Goal: Navigation & Orientation: Find specific page/section

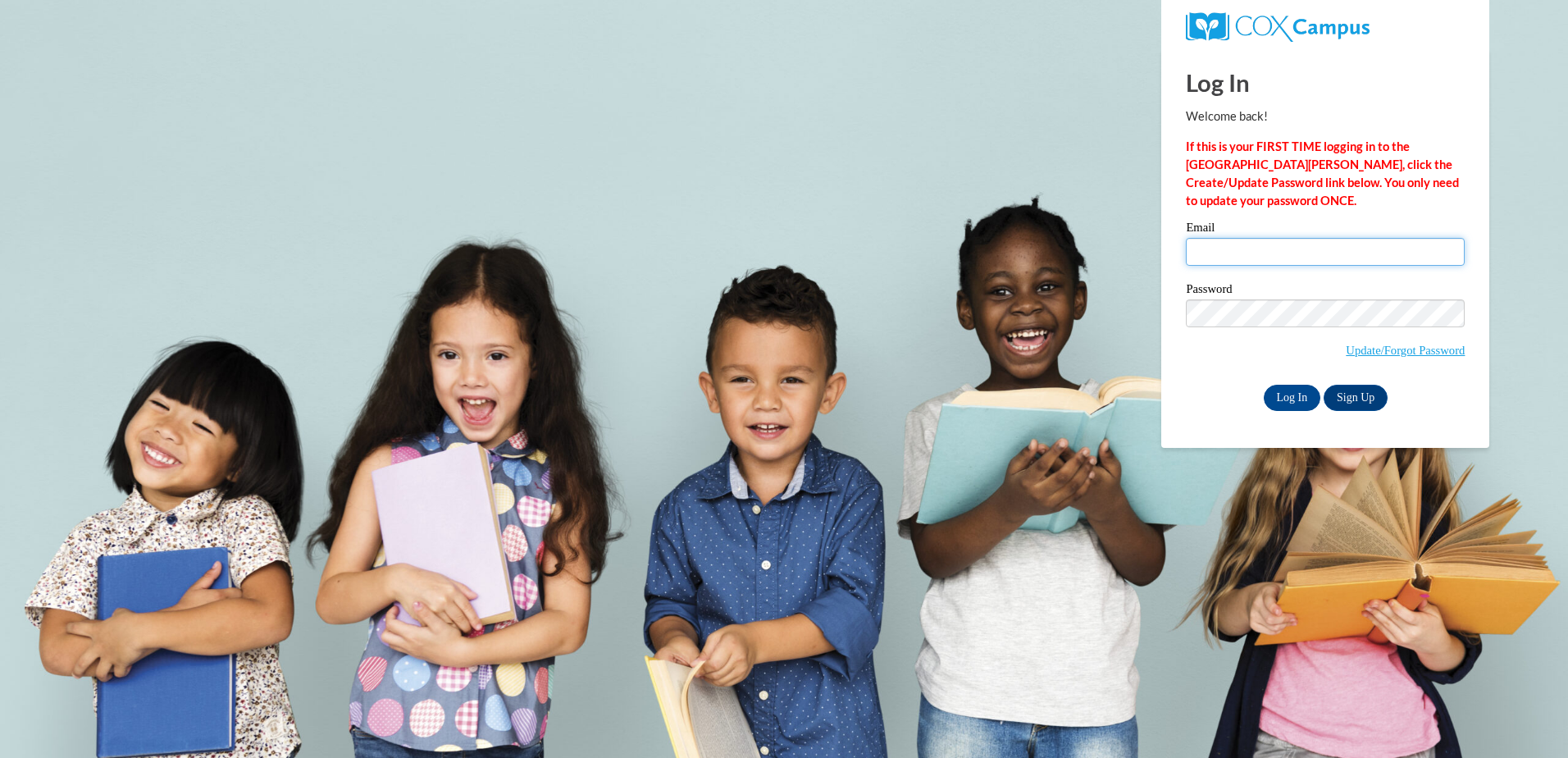
click at [1280, 255] on input "Email" at bounding box center [1326, 252] width 279 height 28
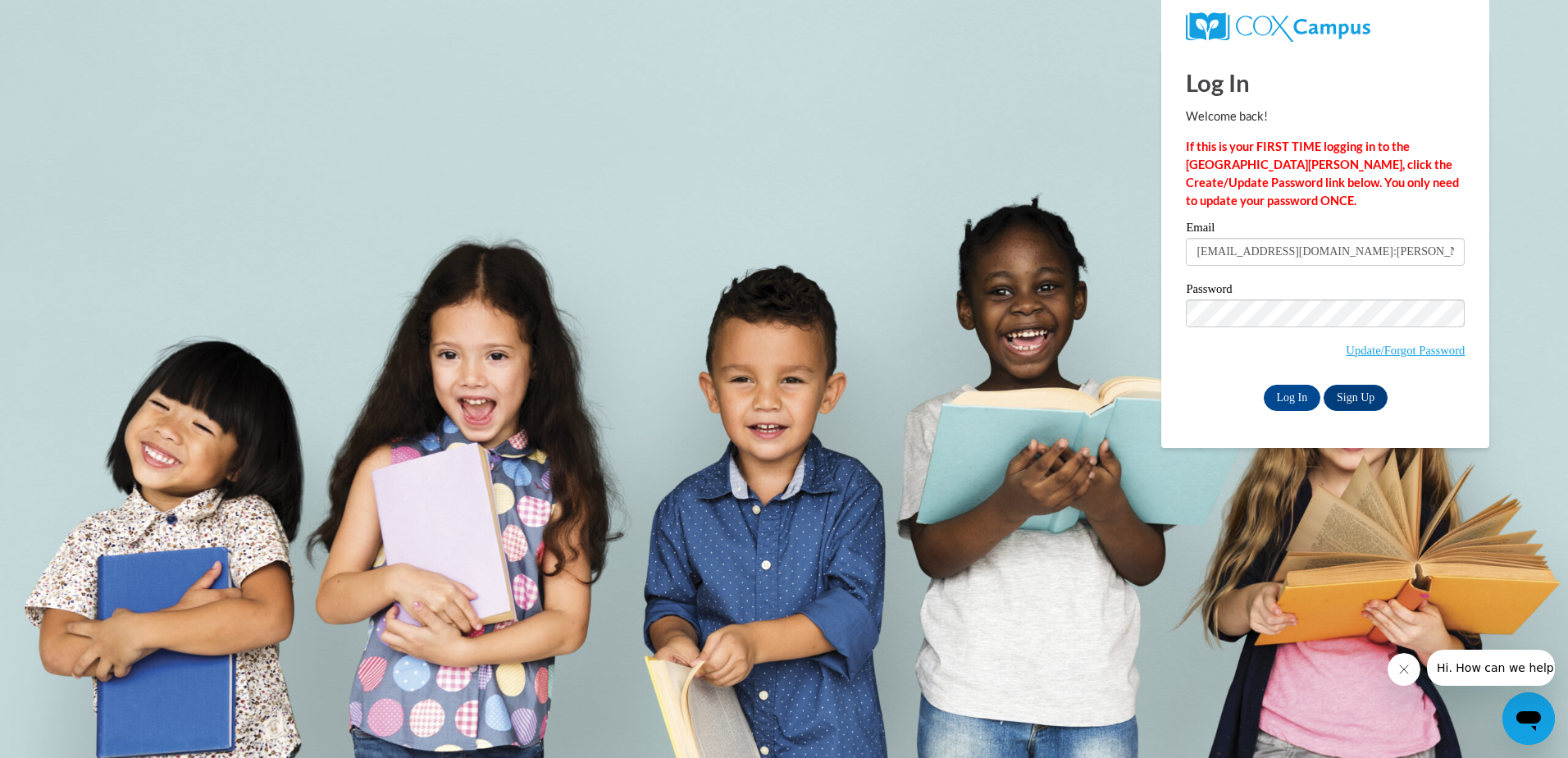
type input "cal@thinkingcap.com:jill.ibi@k12.hi.us"
click at [1291, 380] on div "Email cal@thinkingcap.com:jill.ibi@k12.hi.us Password Update/Forgot Password Lo…" at bounding box center [1326, 316] width 279 height 189
click at [1282, 402] on input "Log In" at bounding box center [1292, 398] width 57 height 27
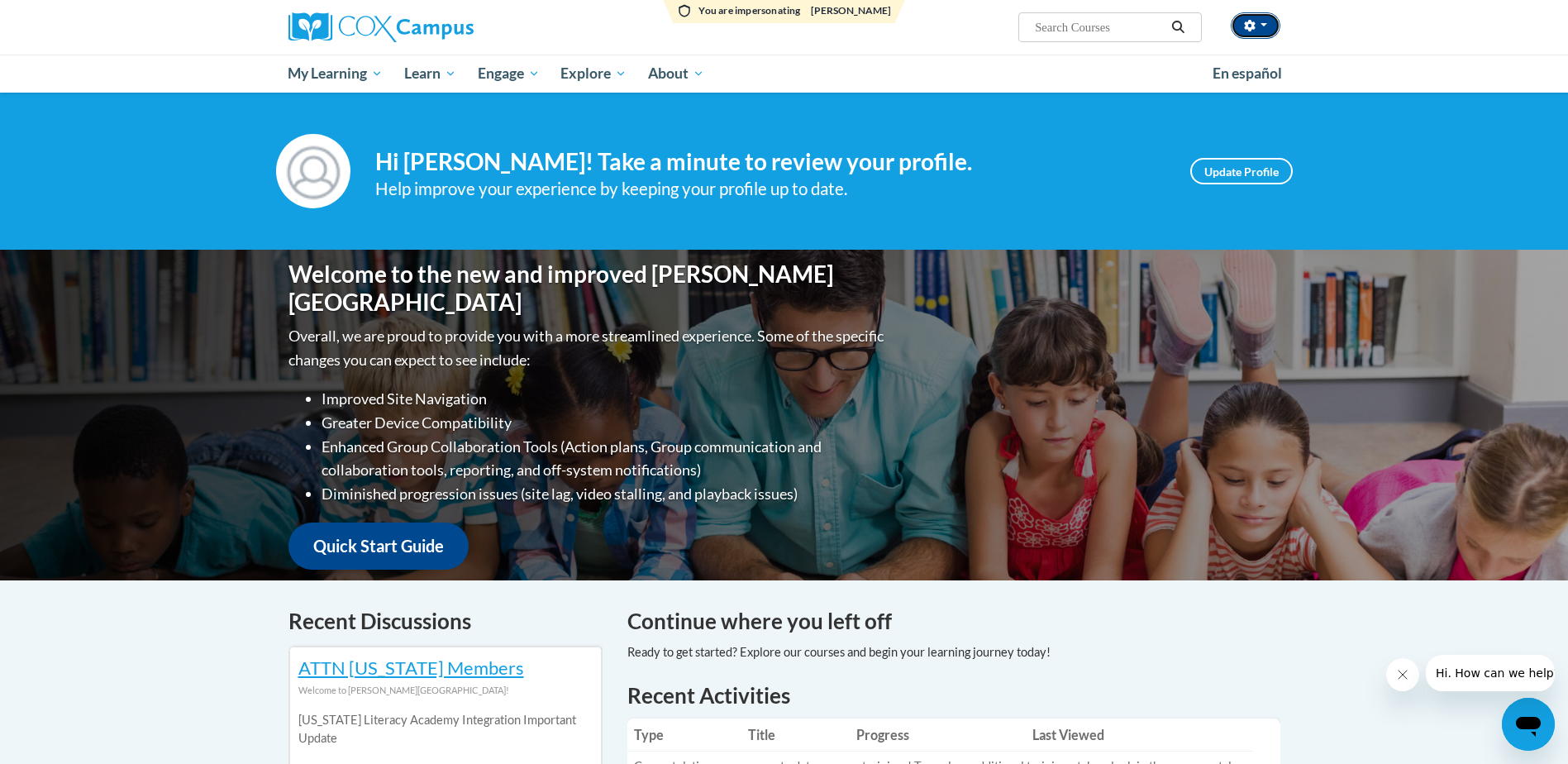
click at [1257, 27] on button "button" at bounding box center [1256, 26] width 50 height 27
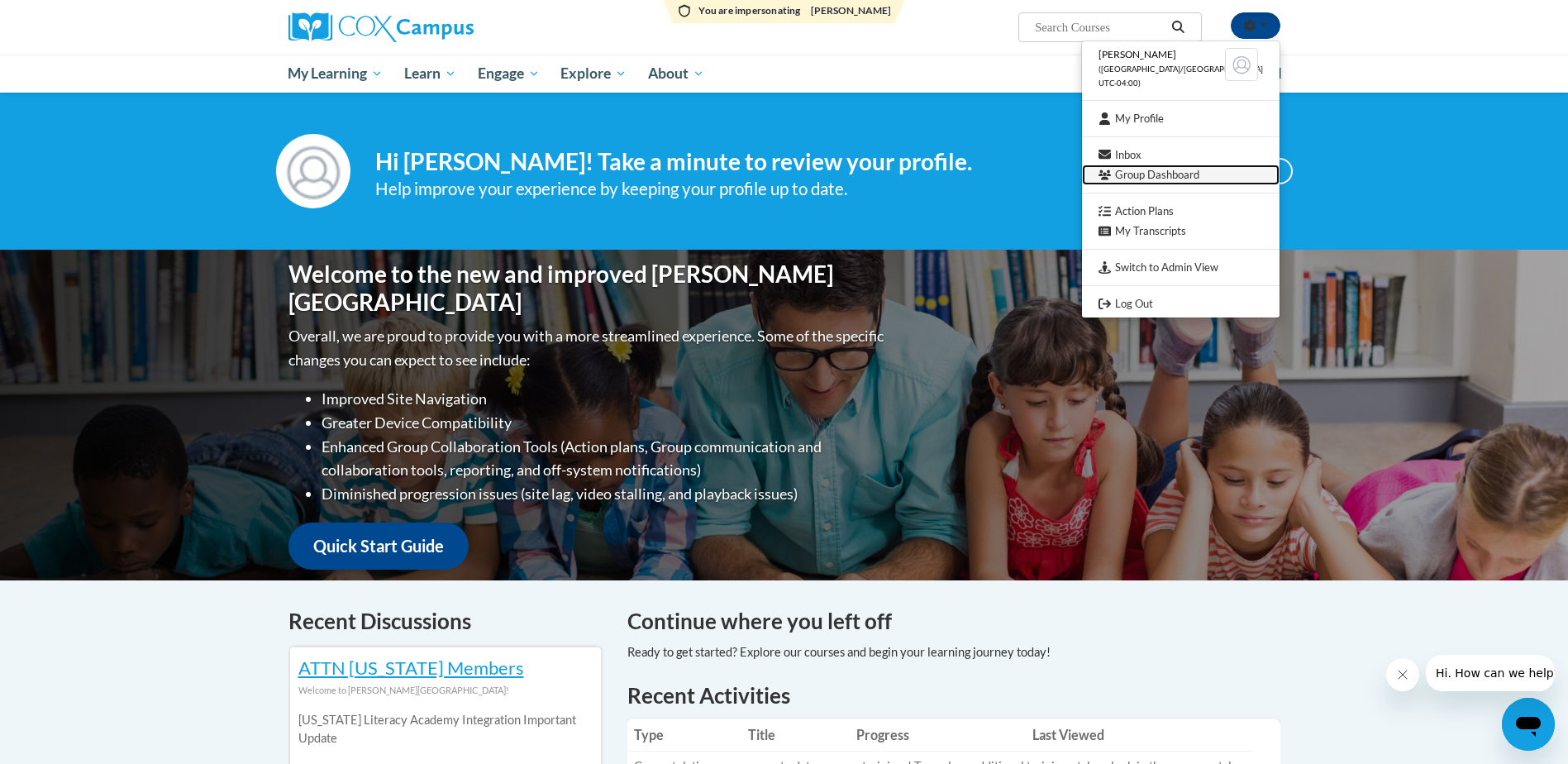
click at [1170, 175] on link "Group Dashboard" at bounding box center [1181, 175] width 198 height 20
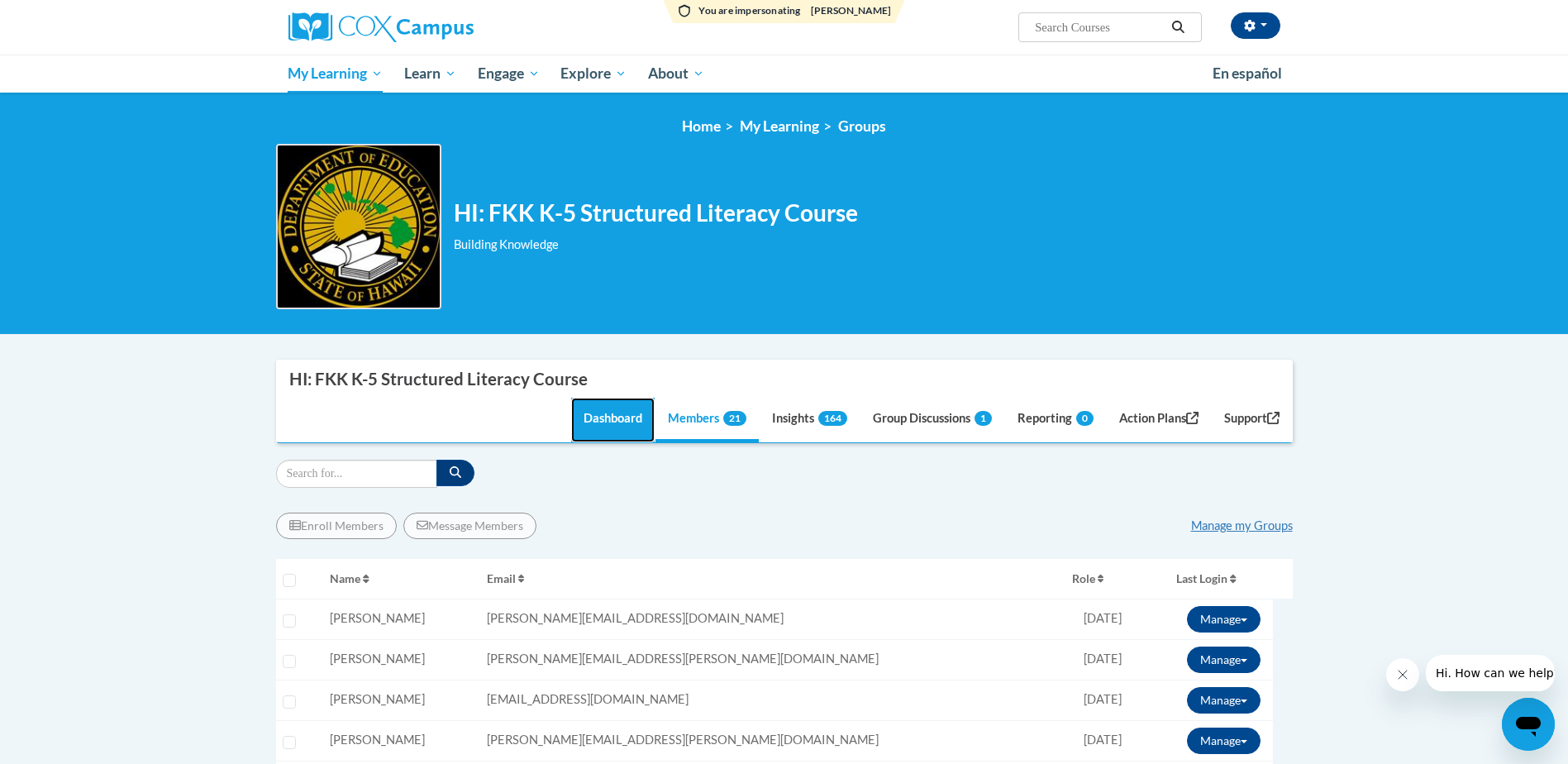
click at [575, 434] on link "Dashboard" at bounding box center [613, 420] width 84 height 45
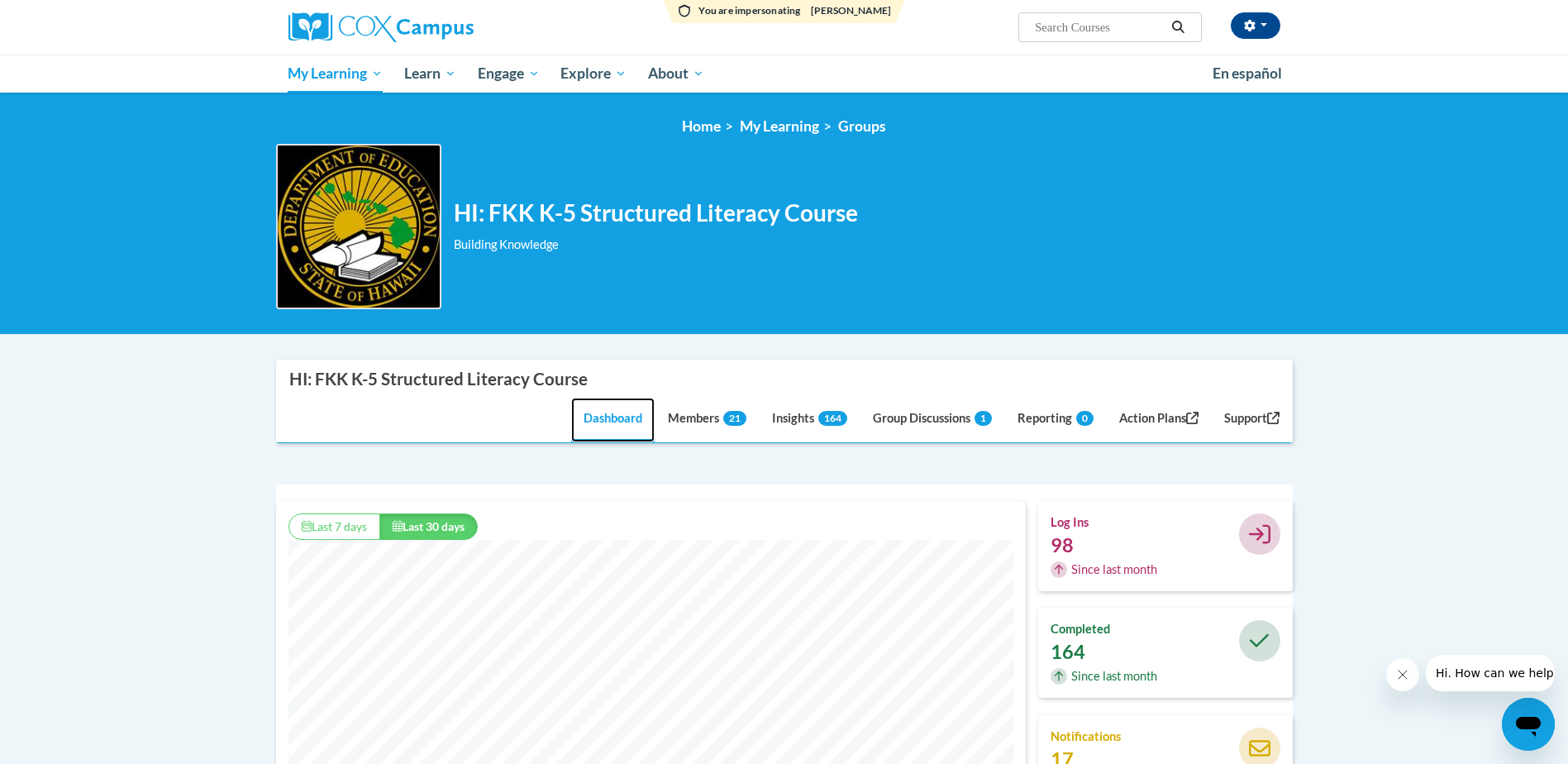
scroll to position [423, 750]
click at [894, 423] on link "Group Discussions 1" at bounding box center [933, 420] width 144 height 45
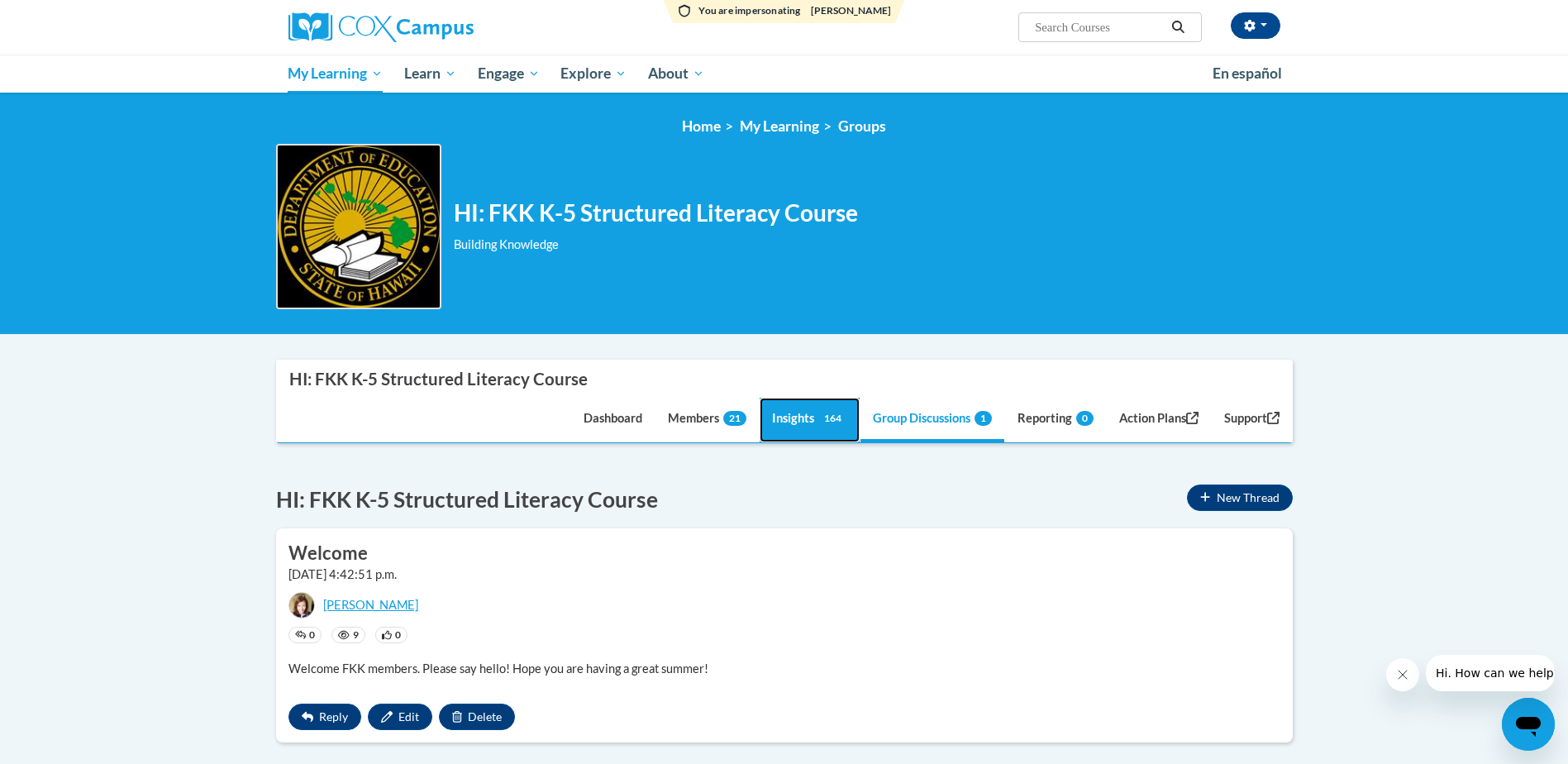
click at [790, 433] on link "Insights 164" at bounding box center [809, 420] width 100 height 45
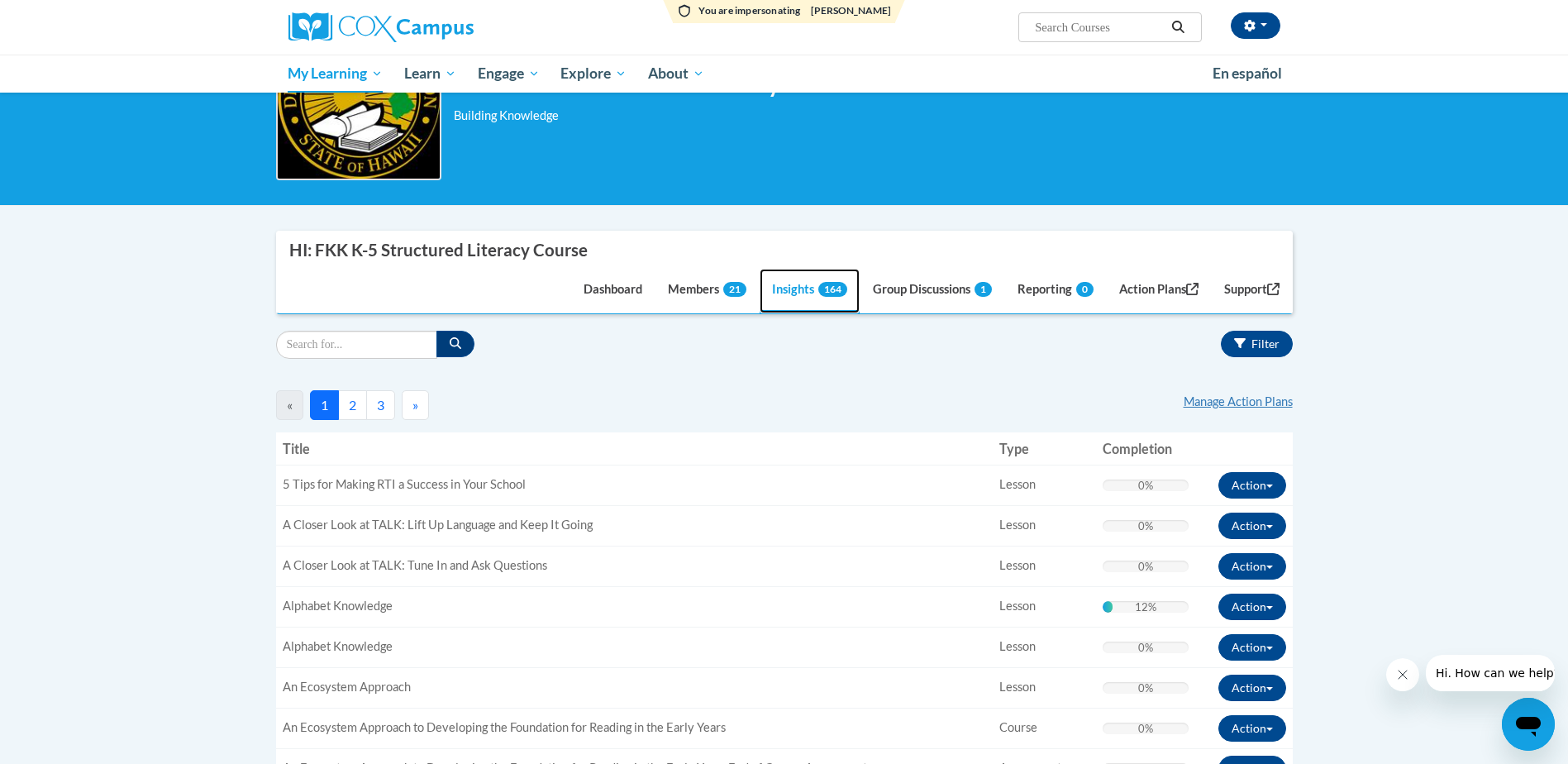
scroll to position [0, 0]
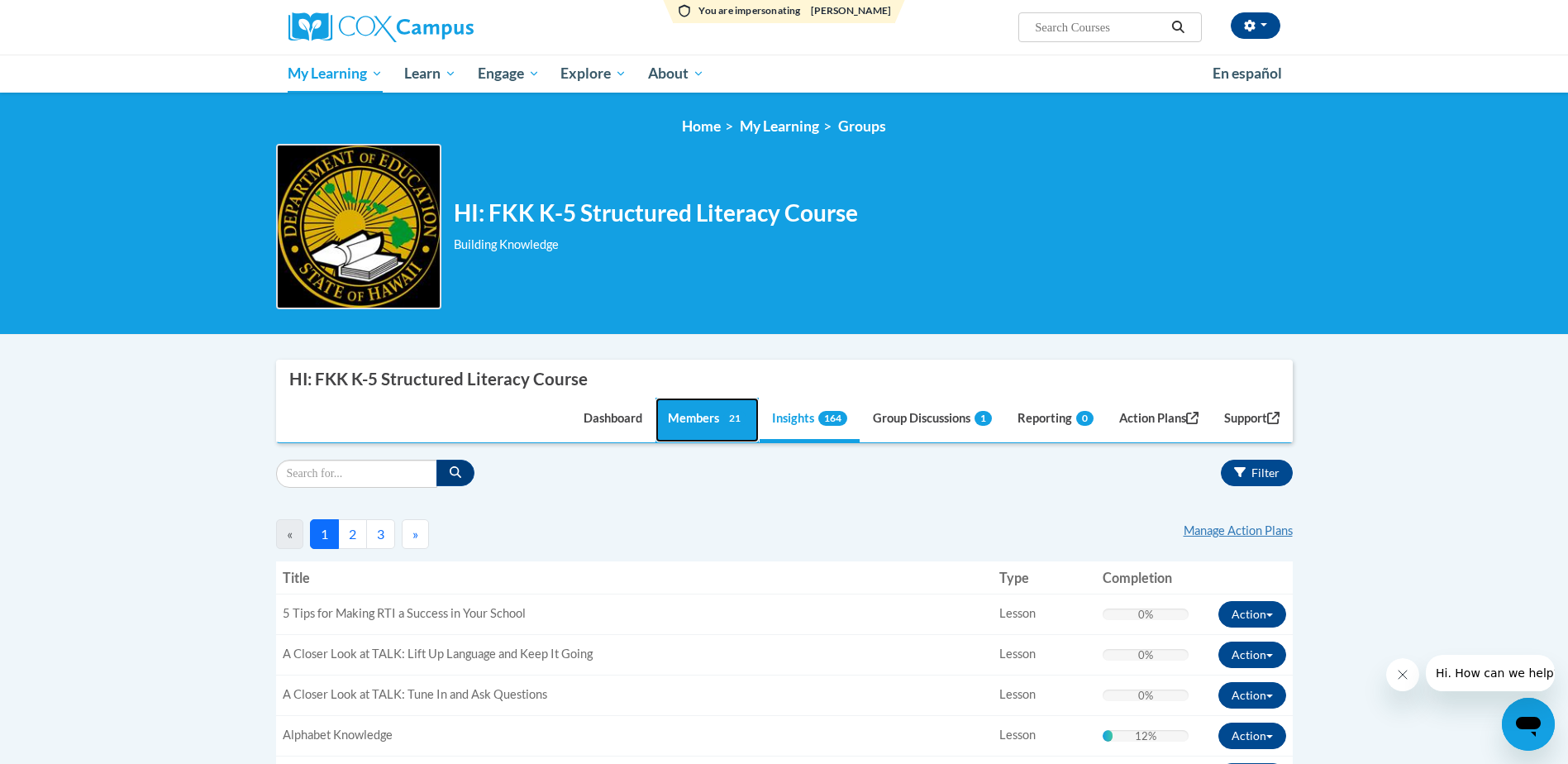
click at [680, 425] on link "Members 21" at bounding box center [707, 420] width 103 height 45
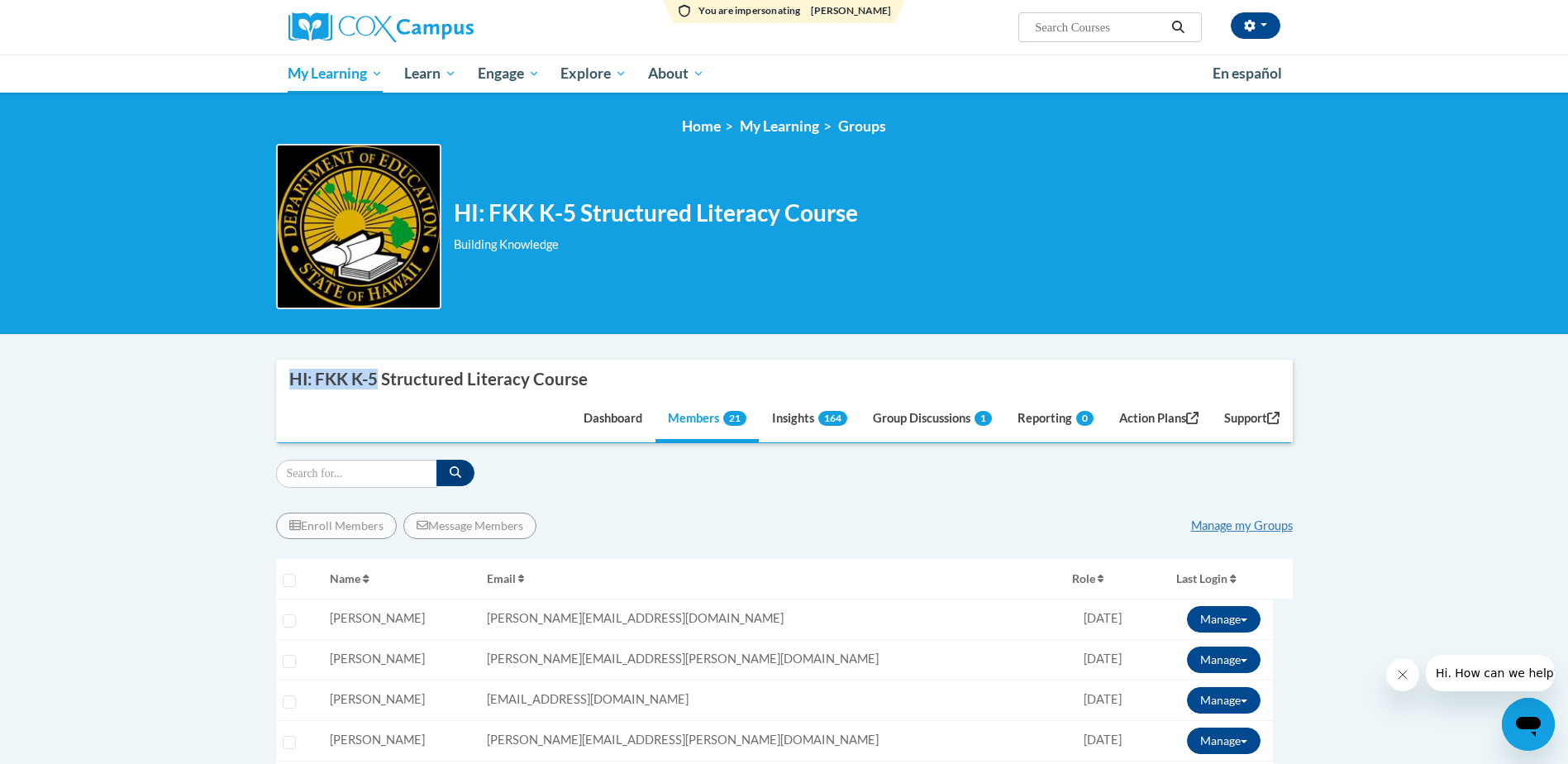
drag, startPoint x: 289, startPoint y: 375, endPoint x: 378, endPoint y: 378, distance: 89.1
click at [378, 378] on div "HI: FKK K-5 Structured Literacy Course" at bounding box center [438, 378] width 298 height 20
click at [339, 407] on nav "HI: FKK K-5 Structured Literacy Course Dashboard Members 21 Insights 164 Group …" at bounding box center [784, 402] width 1017 height 84
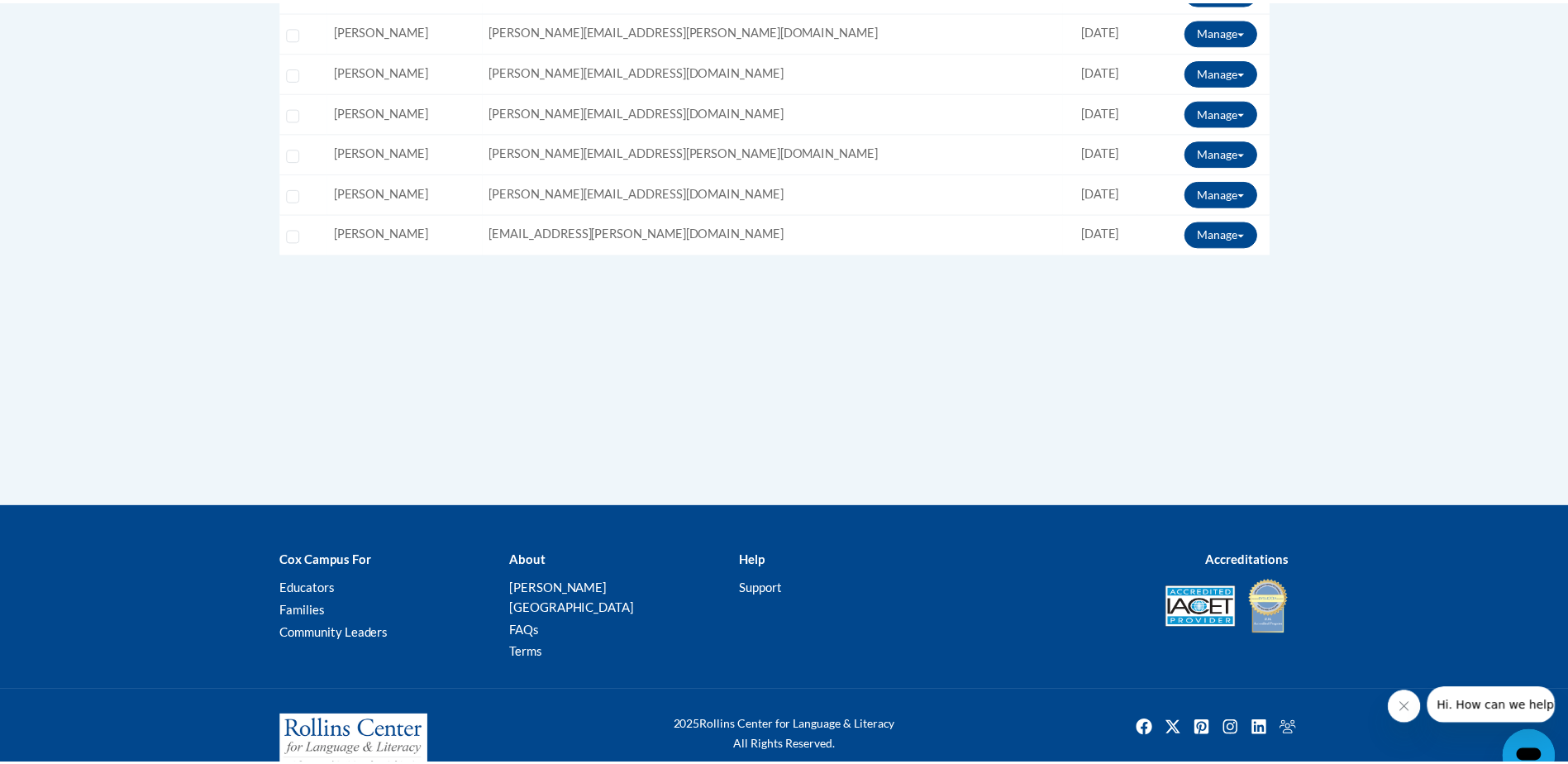
scroll to position [1209, 0]
